Goal: Transaction & Acquisition: Purchase product/service

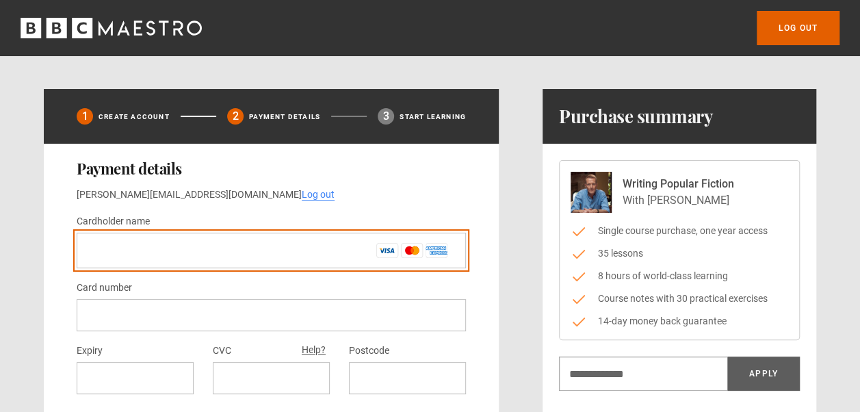
click at [109, 250] on input "Cardholder name *" at bounding box center [271, 251] width 389 height 36
type input "**********"
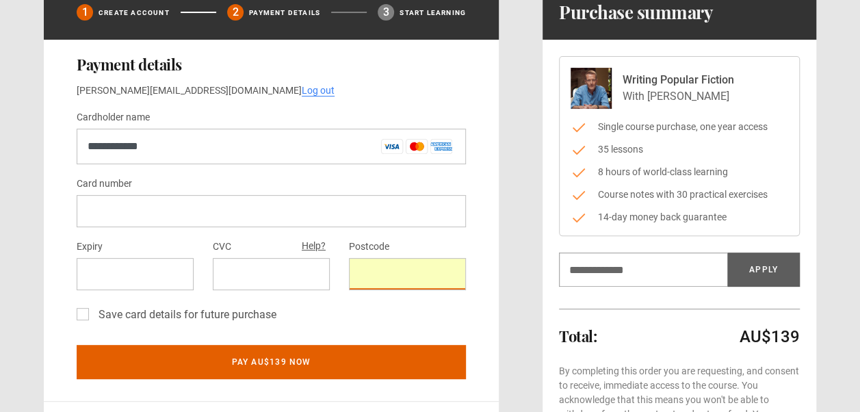
scroll to position [109, 0]
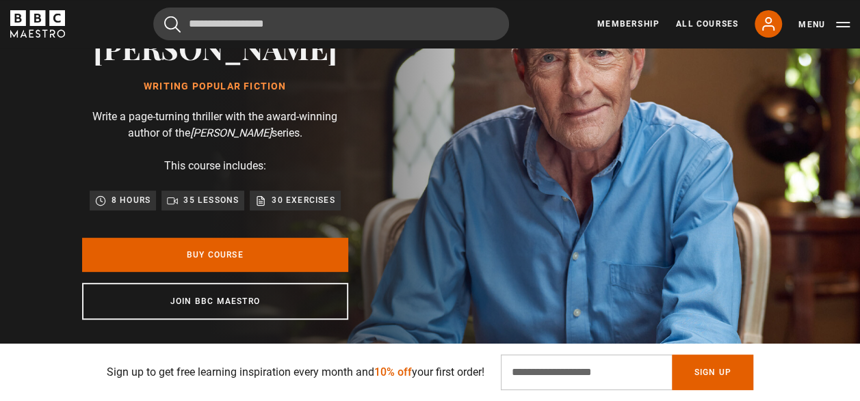
scroll to position [0, 344]
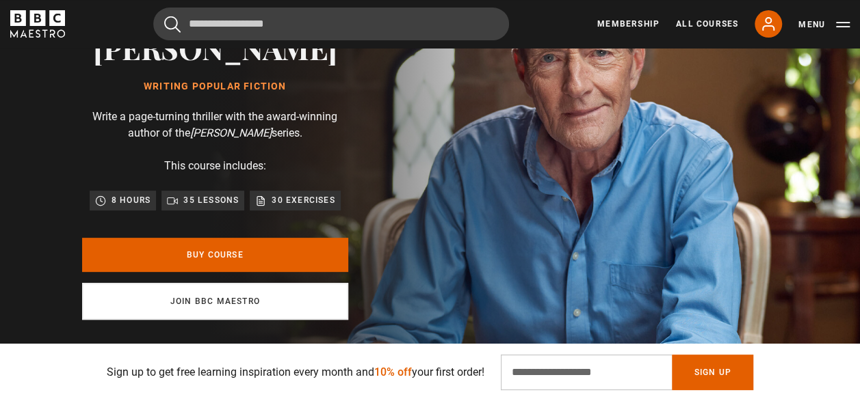
click at [197, 295] on link "Join BBC Maestro" at bounding box center [215, 301] width 266 height 37
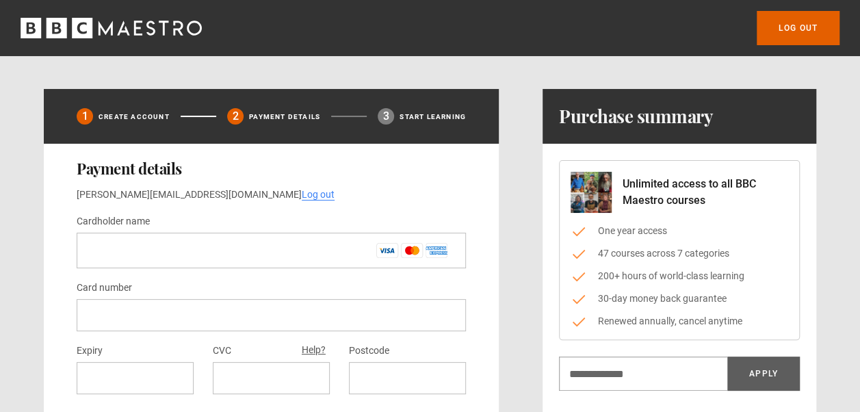
click at [121, 110] on div "1 Create Account" at bounding box center [123, 116] width 93 height 22
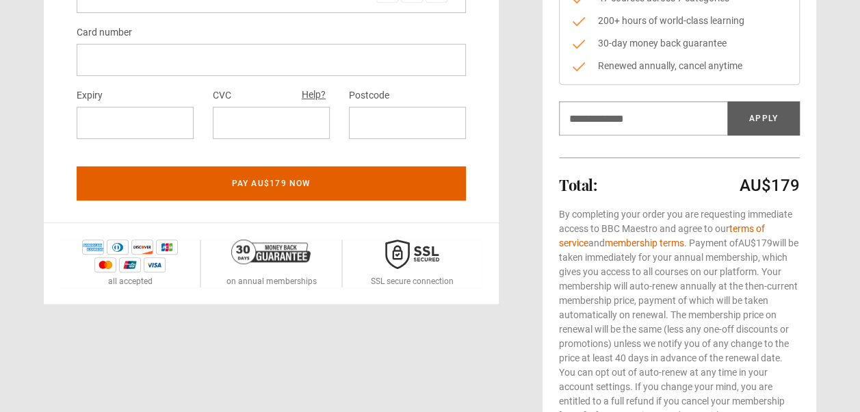
scroll to position [282, 0]
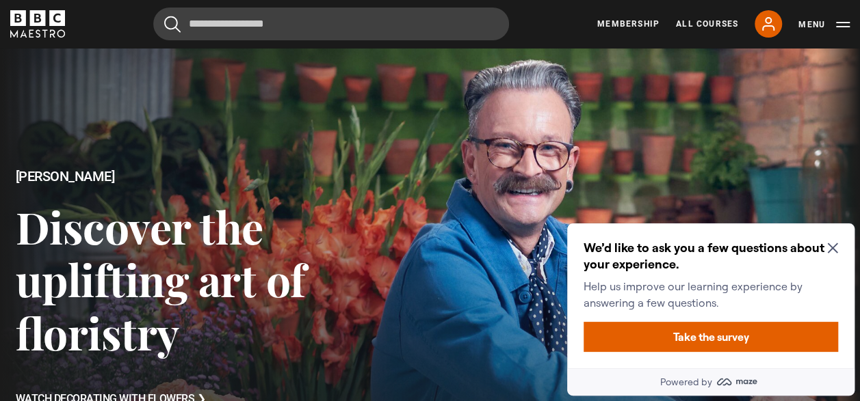
click at [631, 24] on link "Membership" at bounding box center [628, 24] width 62 height 12
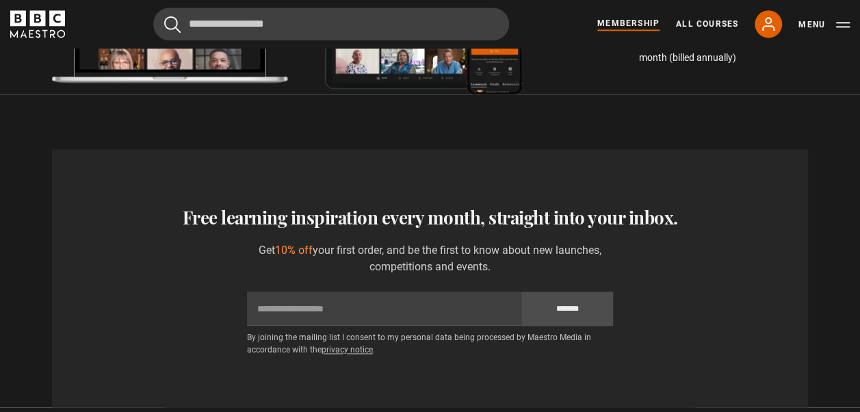
scroll to position [0, 1032]
click at [767, 21] on icon at bounding box center [768, 24] width 16 height 16
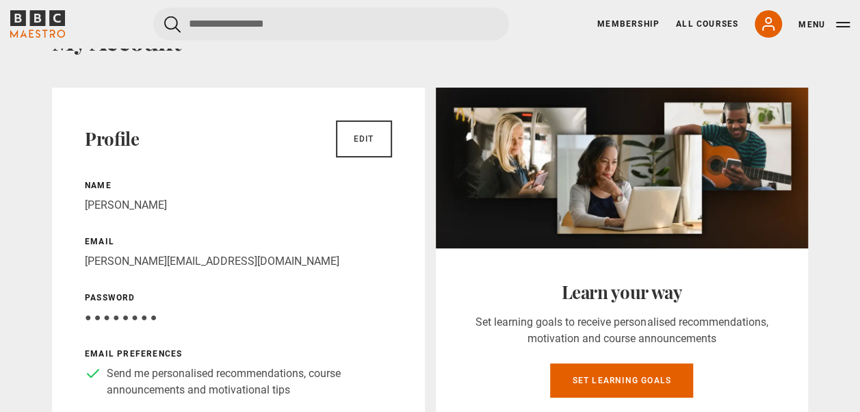
scroll to position [64, 0]
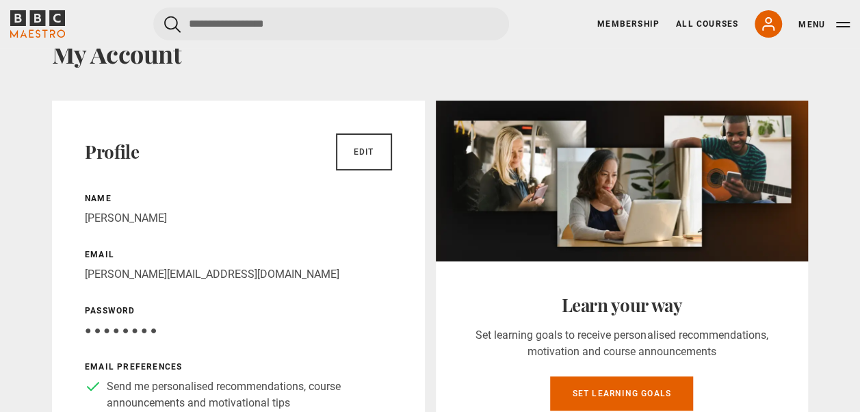
click at [705, 23] on link "All Courses" at bounding box center [707, 24] width 62 height 12
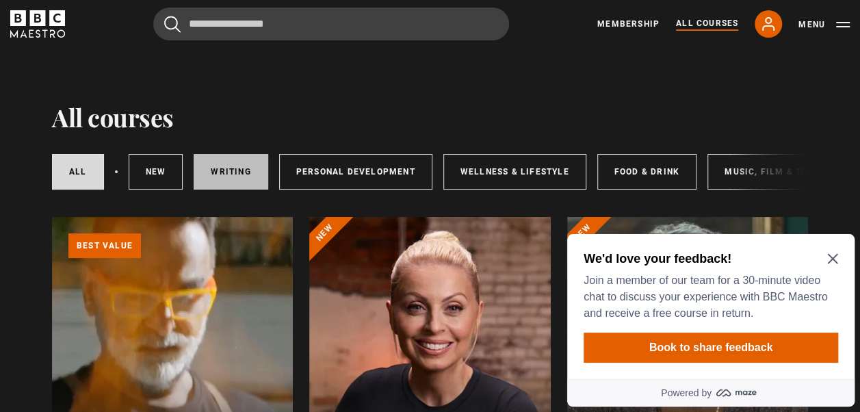
click at [237, 175] on link "Writing" at bounding box center [231, 172] width 74 height 36
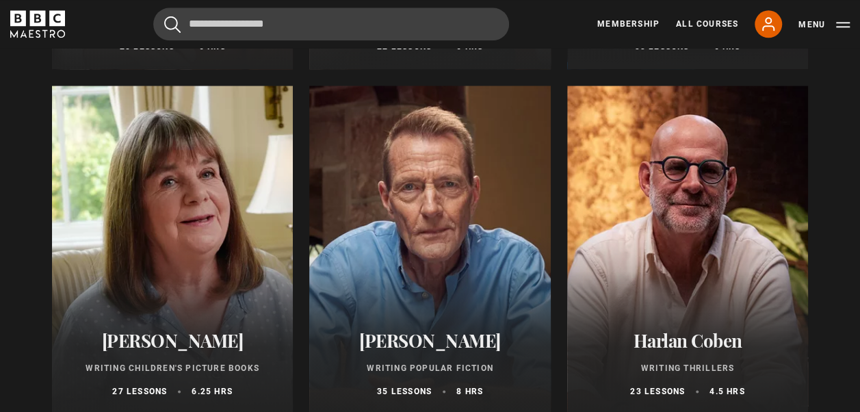
scroll to position [875, 0]
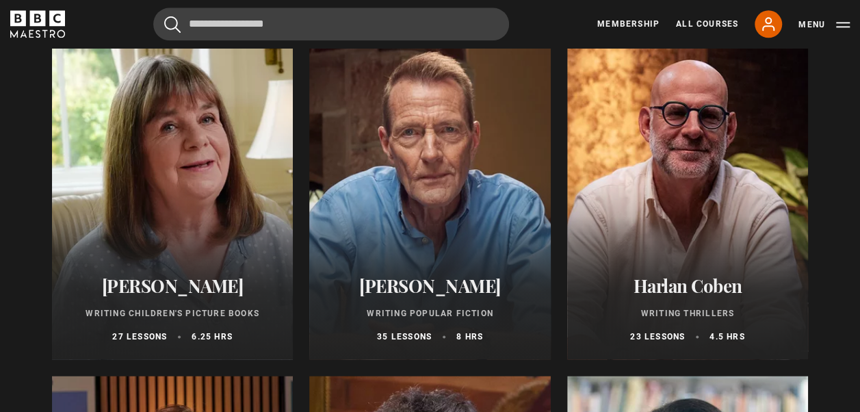
click at [433, 218] on div at bounding box center [429, 195] width 241 height 328
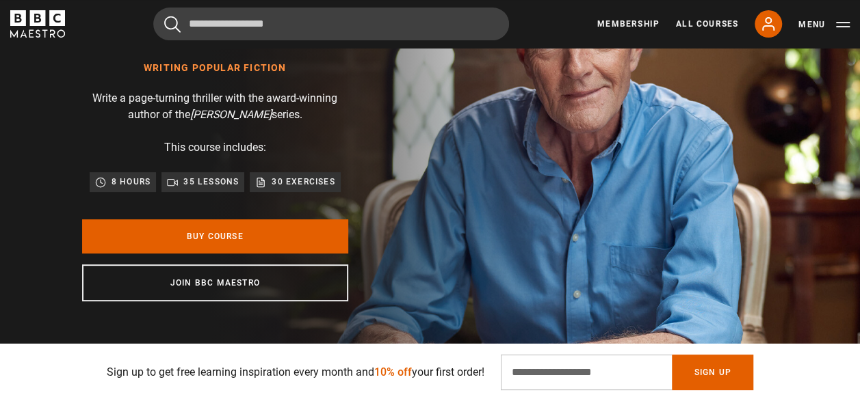
scroll to position [0, 172]
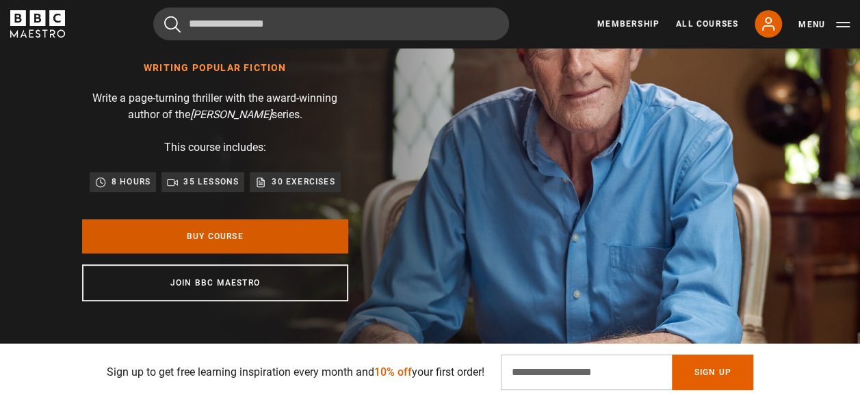
click at [228, 233] on link "Buy Course" at bounding box center [215, 237] width 266 height 34
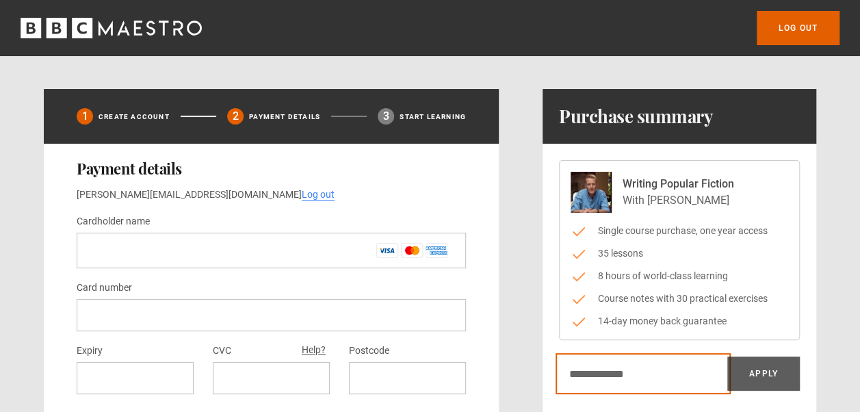
click at [594, 376] on input "Discount code" at bounding box center [643, 373] width 168 height 34
